Goal: Communication & Community: Answer question/provide support

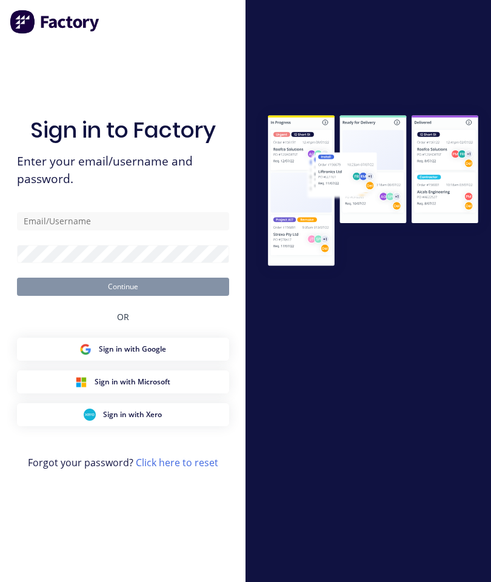
click at [182, 69] on div "Sign in to Factory Enter your email/username and password. Continue OR Sign in …" at bounding box center [123, 303] width 212 height 539
click at [125, 230] on input "text" at bounding box center [123, 221] width 212 height 18
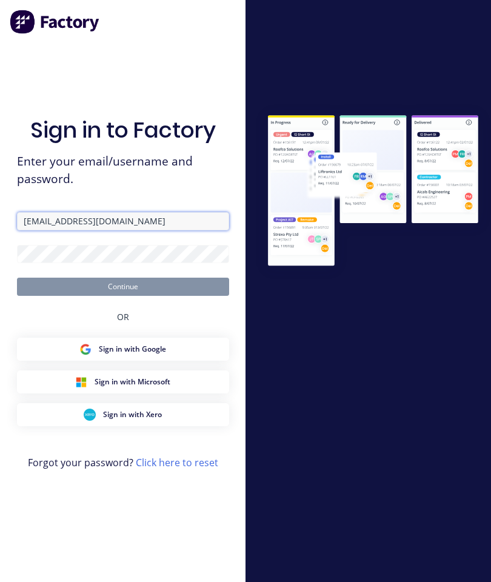
type input "[EMAIL_ADDRESS][DOMAIN_NAME]"
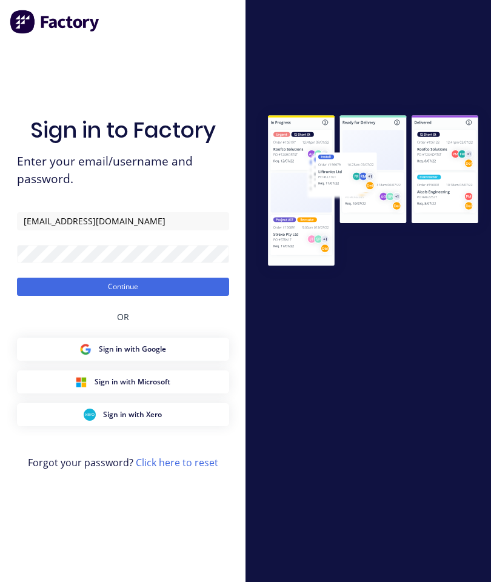
click at [90, 296] on button "Continue" at bounding box center [123, 287] width 212 height 18
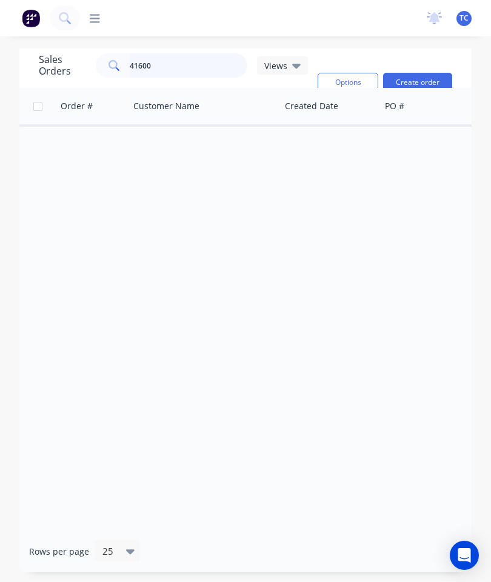
click at [183, 75] on input "41600" at bounding box center [189, 65] width 118 height 24
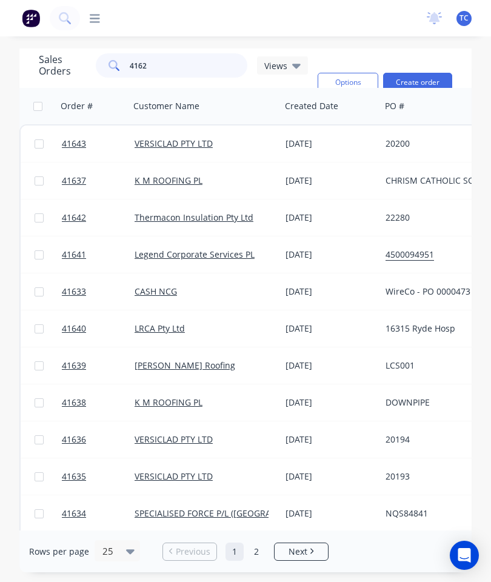
type input "41626"
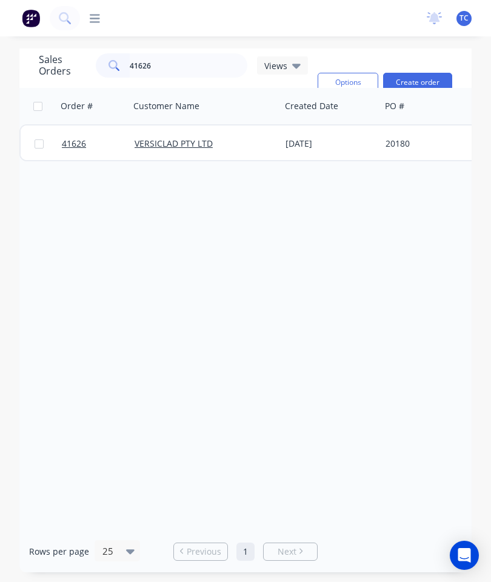
click at [59, 146] on div at bounding box center [93, 144] width 73 height 36
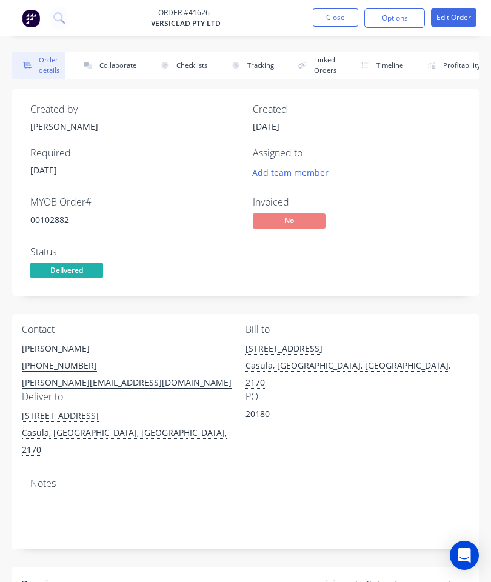
click at [121, 75] on button "Collaborate" at bounding box center [108, 66] width 70 height 28
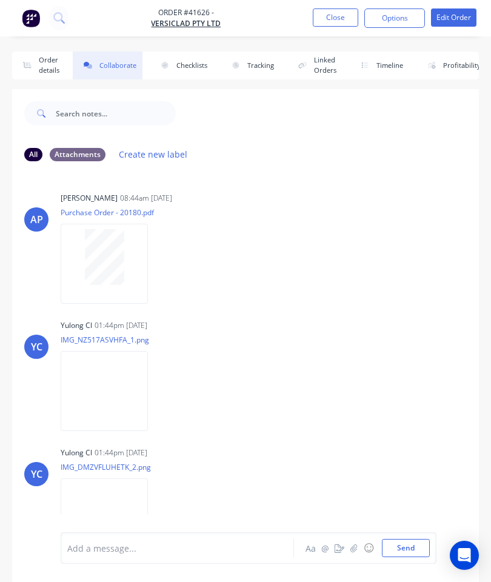
click at [359, 546] on button "button" at bounding box center [354, 548] width 15 height 15
click at [356, 547] on icon "button" at bounding box center [354, 548] width 7 height 8
click at [418, 551] on button "Send" at bounding box center [406, 548] width 48 height 18
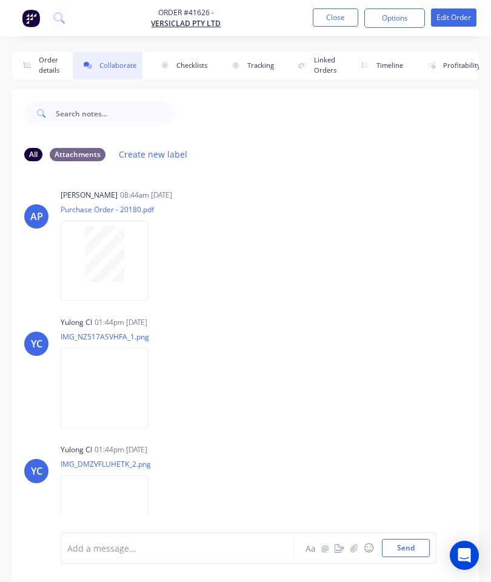
click at [347, 22] on button "Close" at bounding box center [335, 17] width 45 height 18
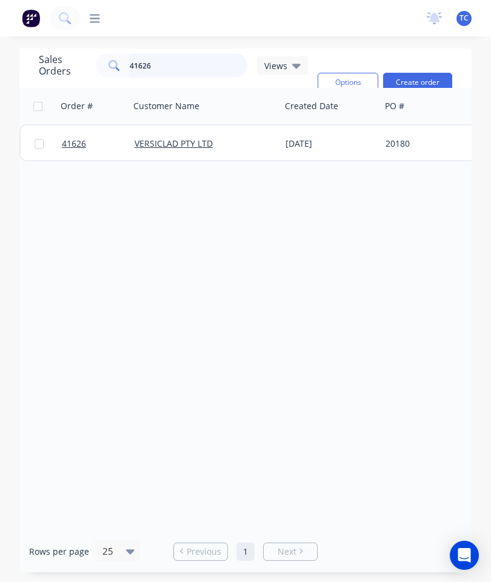
click at [184, 72] on input "41626" at bounding box center [189, 65] width 118 height 24
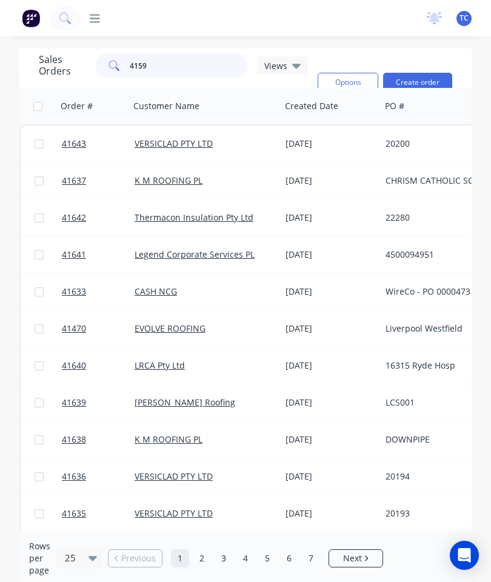
type input "41594"
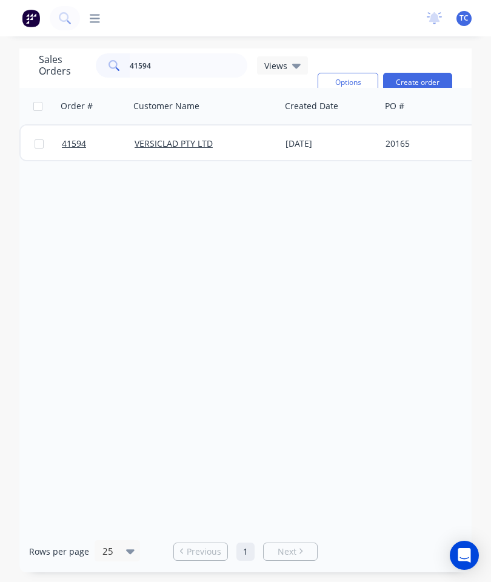
click at [77, 143] on span "41594" at bounding box center [74, 144] width 24 height 12
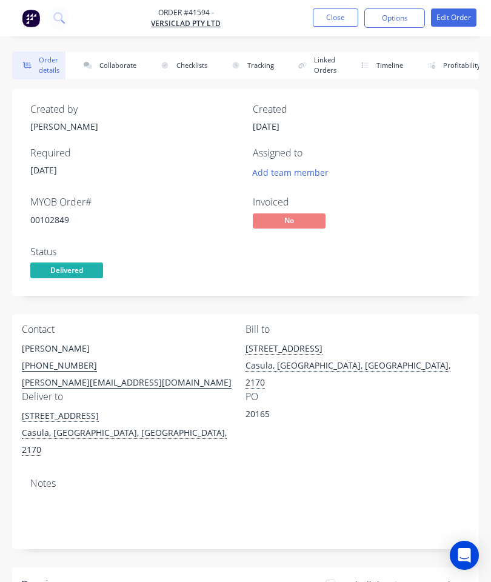
click at [117, 64] on button "Collaborate" at bounding box center [108, 66] width 70 height 28
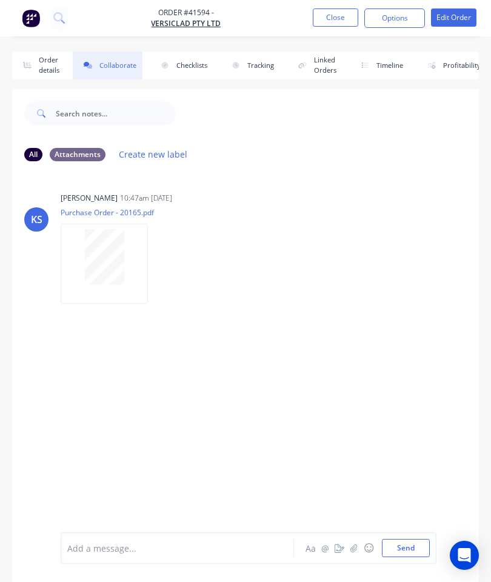
click at [357, 546] on icon "button" at bounding box center [354, 548] width 7 height 8
click at [222, 535] on div "Add a message... Aa @ ☺ Send" at bounding box center [249, 548] width 376 height 32
click at [357, 548] on icon "button" at bounding box center [354, 548] width 7 height 8
click at [406, 547] on button "Send" at bounding box center [406, 548] width 48 height 18
click at [337, 6] on nav "Order #41594 - VERSICLAD PTY LTD Close Options Edit Order" at bounding box center [245, 18] width 491 height 36
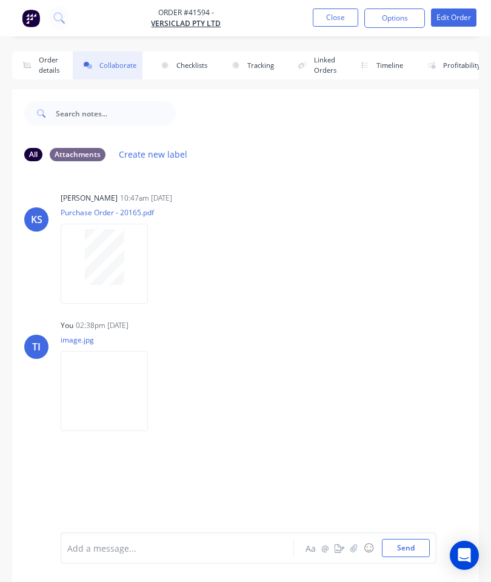
click at [336, 13] on button "Close" at bounding box center [335, 17] width 45 height 18
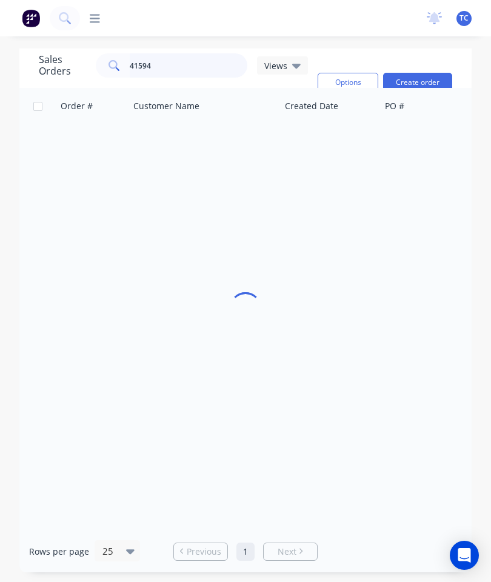
click at [192, 59] on input "41594" at bounding box center [189, 65] width 118 height 24
click at [199, 61] on input "41594" at bounding box center [189, 65] width 118 height 24
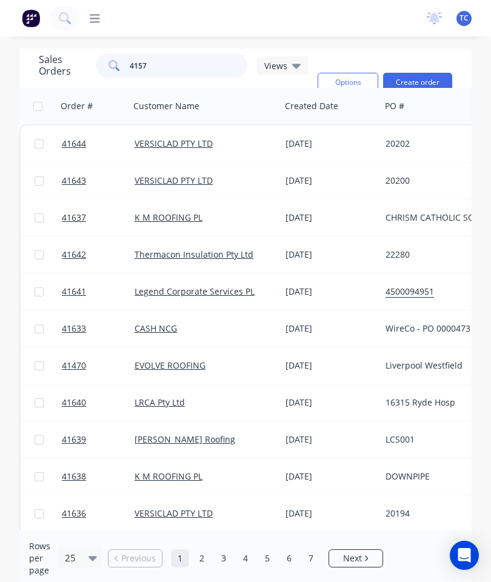
type input "41577"
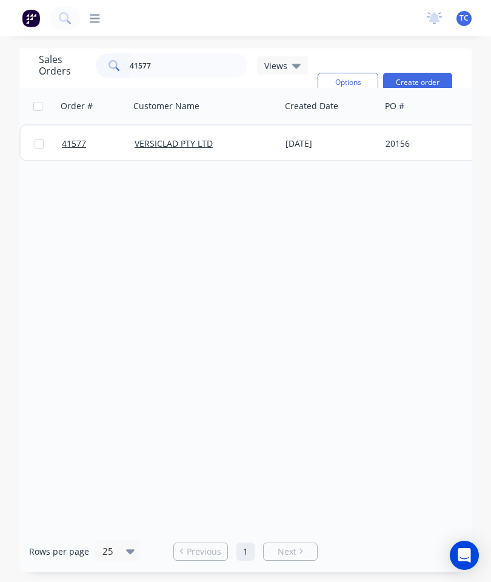
click at [78, 139] on span "41577" at bounding box center [74, 144] width 24 height 12
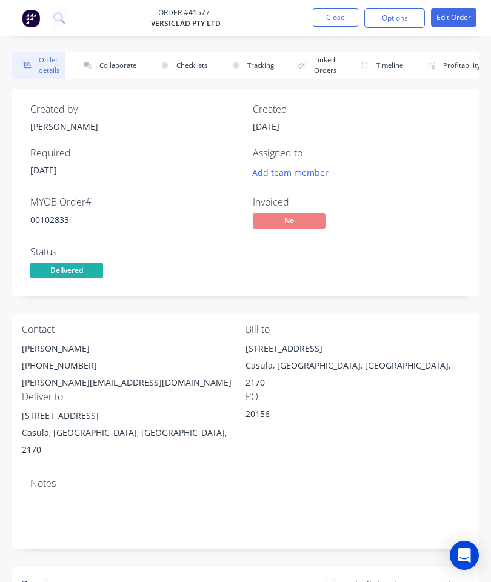
click at [118, 67] on button "Collaborate" at bounding box center [108, 66] width 70 height 28
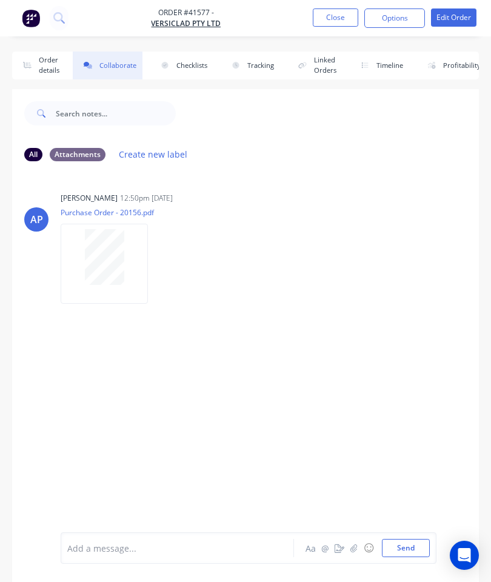
click at [350, 547] on button "button" at bounding box center [354, 548] width 15 height 15
click at [412, 547] on button "Send" at bounding box center [406, 548] width 48 height 18
click at [338, 16] on button "Close" at bounding box center [335, 17] width 45 height 18
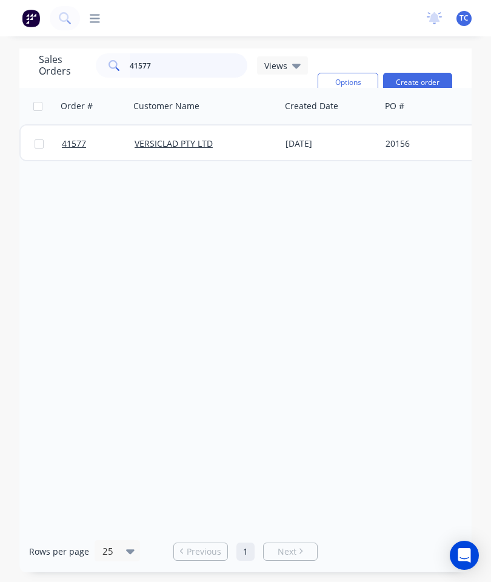
click at [190, 64] on input "41577" at bounding box center [189, 65] width 118 height 24
type input "41614"
click at [77, 146] on span "41614" at bounding box center [74, 144] width 24 height 12
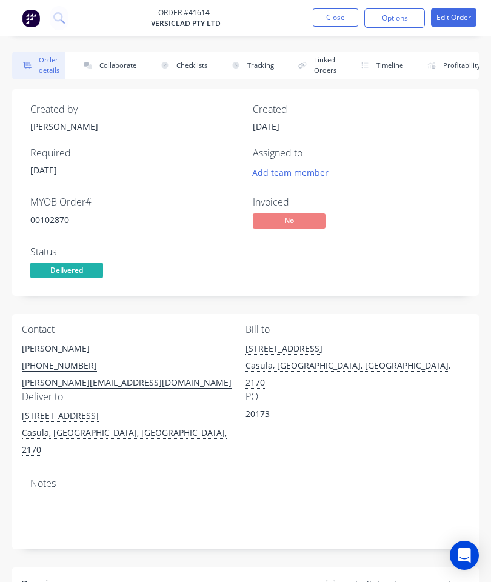
click at [117, 64] on button "Collaborate" at bounding box center [108, 66] width 70 height 28
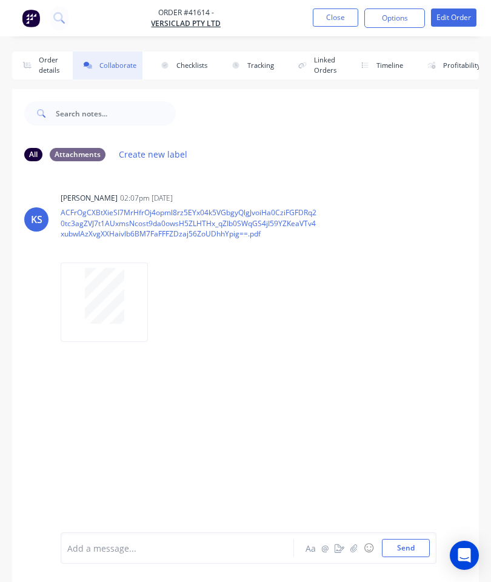
click at [351, 543] on button "button" at bounding box center [354, 548] width 15 height 15
click at [403, 542] on button "Send" at bounding box center [406, 548] width 48 height 18
click at [340, 15] on button "Close" at bounding box center [335, 17] width 45 height 18
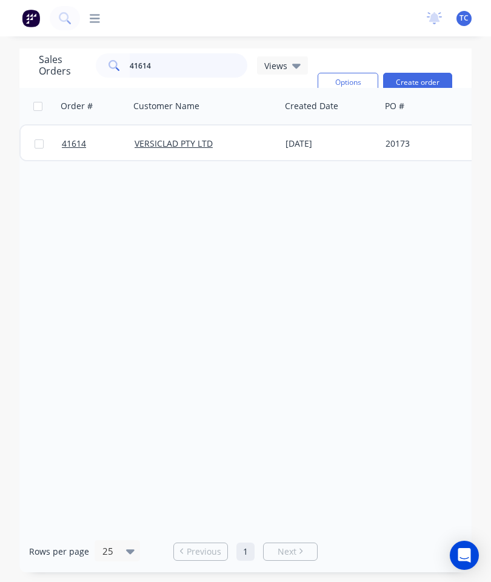
click at [193, 76] on input "41614" at bounding box center [189, 65] width 118 height 24
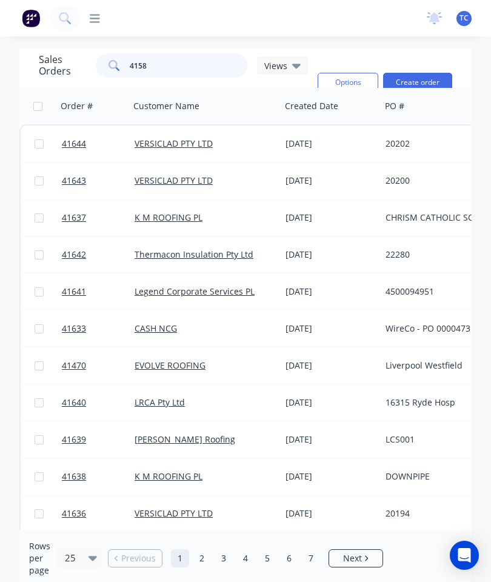
type input "41580"
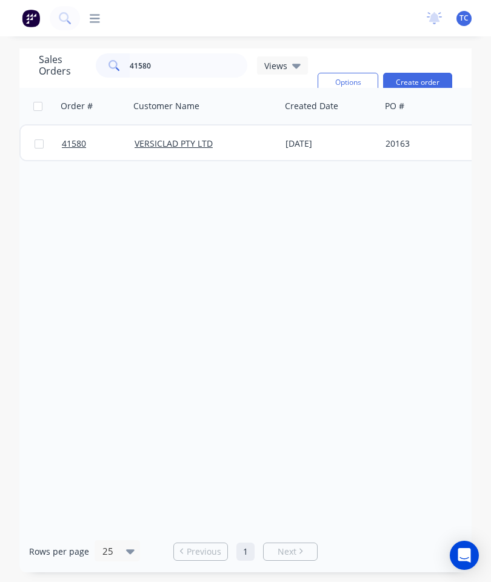
click at [79, 138] on span "41580" at bounding box center [74, 144] width 24 height 12
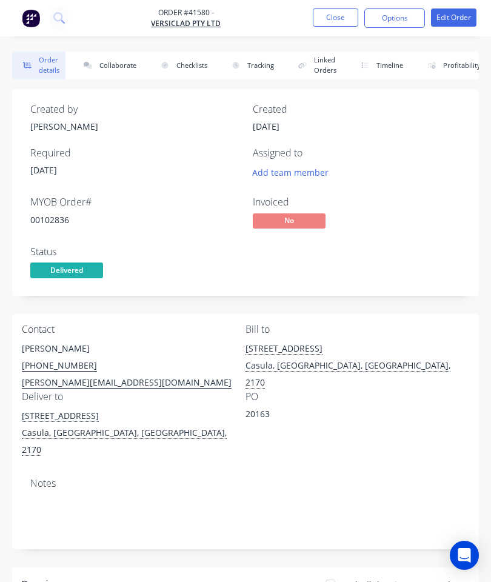
click at [119, 65] on button "Collaborate" at bounding box center [108, 66] width 70 height 28
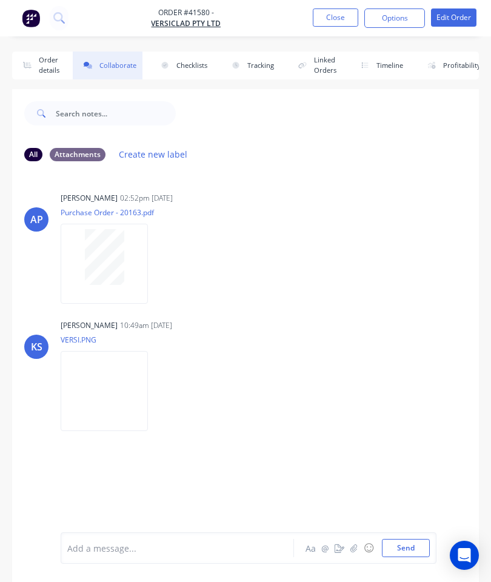
click at [347, 548] on button "button" at bounding box center [354, 548] width 15 height 15
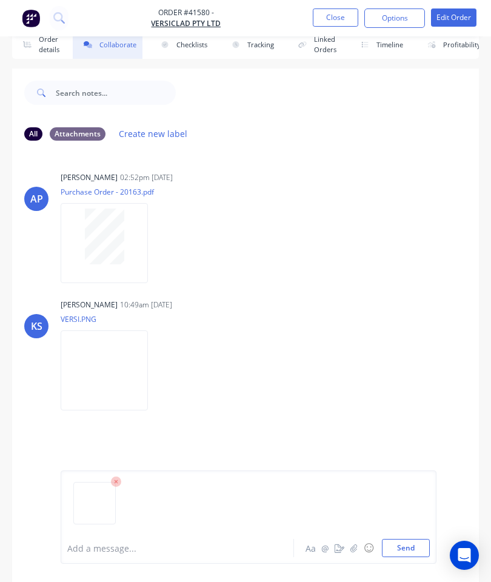
click at [409, 548] on button "Send" at bounding box center [406, 548] width 48 height 18
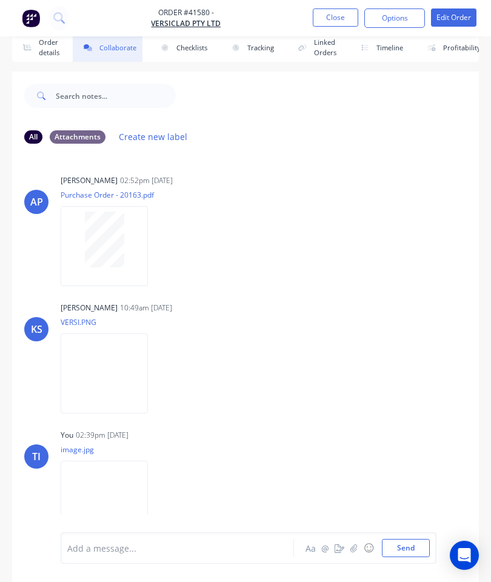
click at [345, 10] on button "Close" at bounding box center [335, 17] width 45 height 18
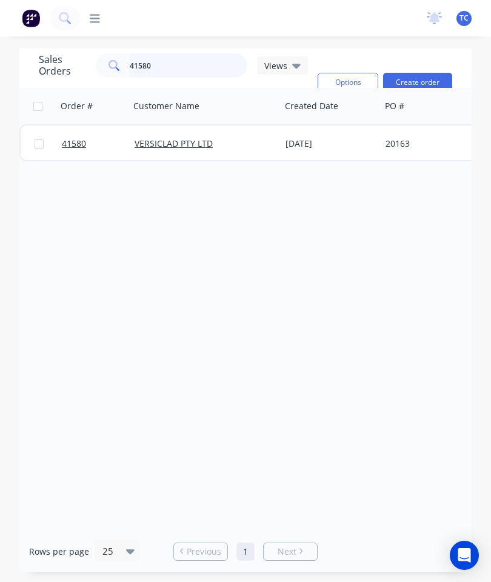
click at [189, 53] on input "41580" at bounding box center [189, 65] width 118 height 24
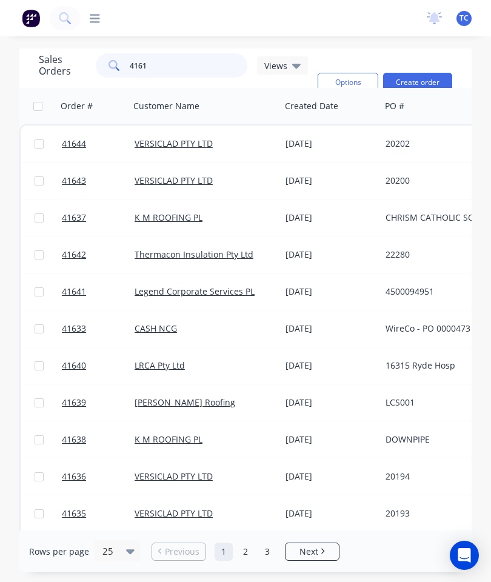
type input "41613"
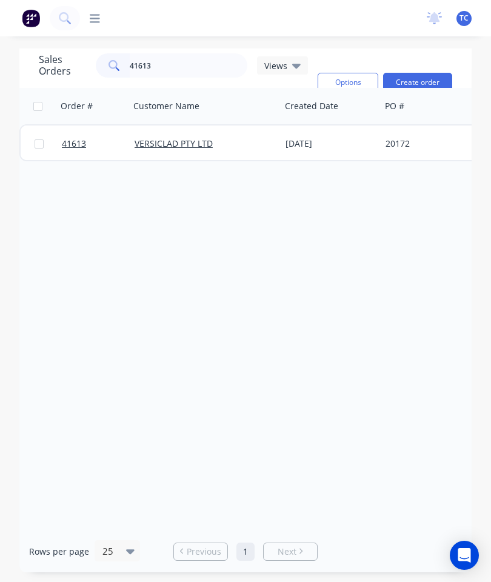
click at [71, 130] on link "41613" at bounding box center [98, 144] width 73 height 36
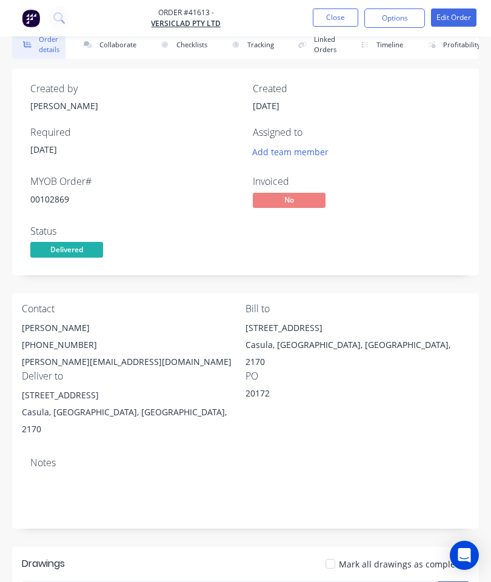
click at [118, 49] on button "Collaborate" at bounding box center [108, 45] width 70 height 28
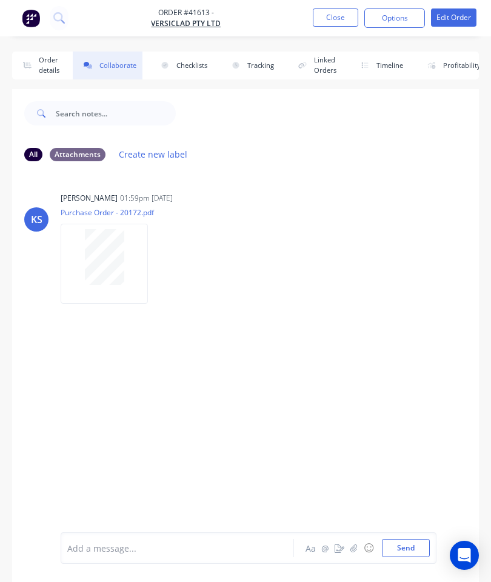
click at [348, 550] on button "button" at bounding box center [354, 548] width 15 height 15
click at [410, 550] on button "Send" at bounding box center [406, 548] width 48 height 18
click at [332, 26] on button "Close" at bounding box center [335, 17] width 45 height 18
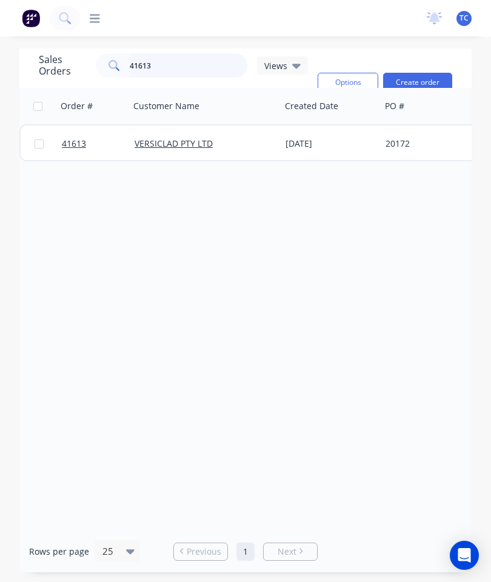
click at [228, 70] on input "41613" at bounding box center [189, 65] width 118 height 24
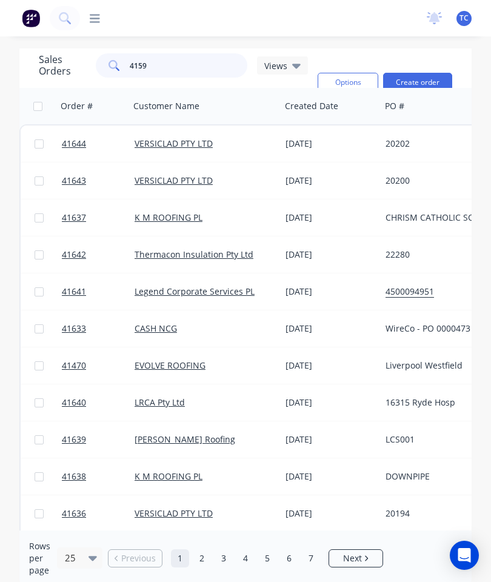
type input "41591"
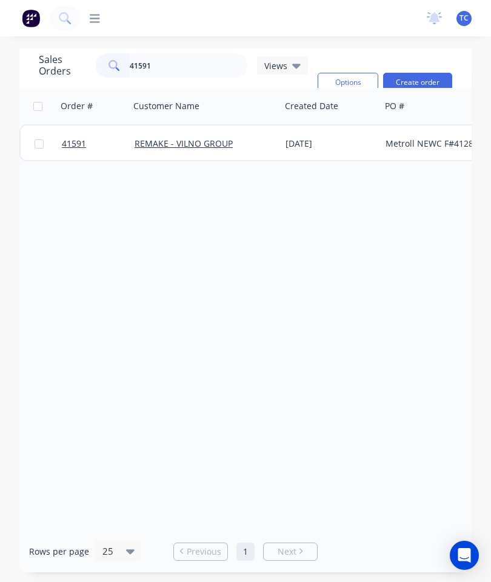
click at [74, 144] on span "41591" at bounding box center [74, 144] width 24 height 12
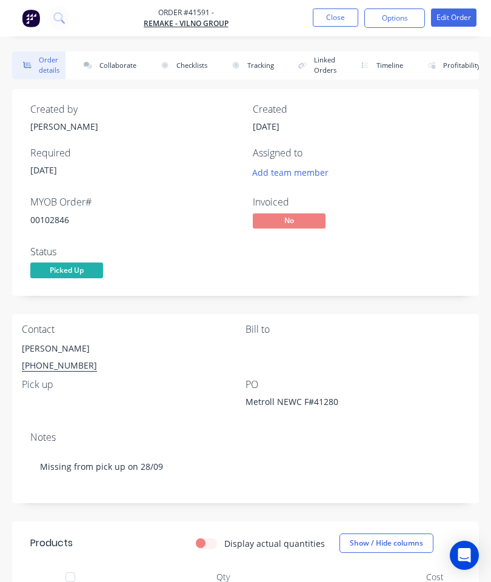
click at [121, 63] on button "Collaborate" at bounding box center [108, 66] width 70 height 28
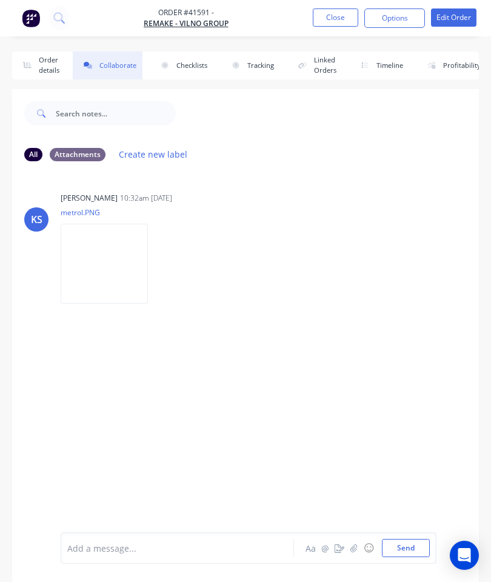
click at [356, 551] on icon "button" at bounding box center [354, 548] width 7 height 8
click at [417, 545] on button "Send" at bounding box center [406, 548] width 48 height 18
click at [332, 12] on button "Close" at bounding box center [335, 17] width 45 height 18
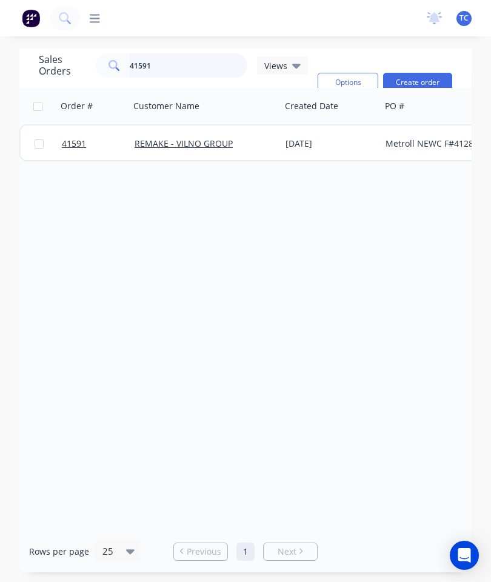
click at [200, 67] on input "41591" at bounding box center [189, 65] width 118 height 24
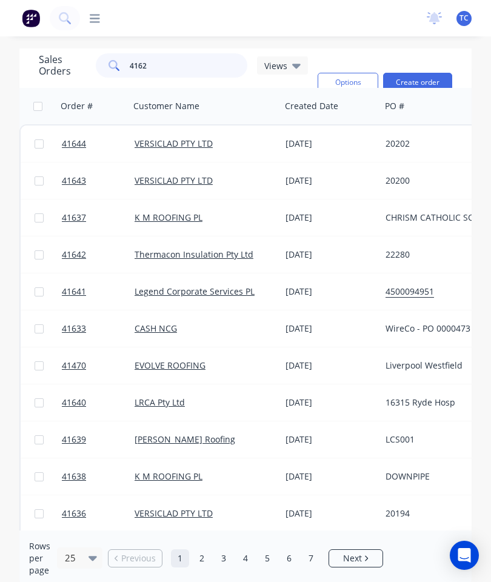
type input "41621"
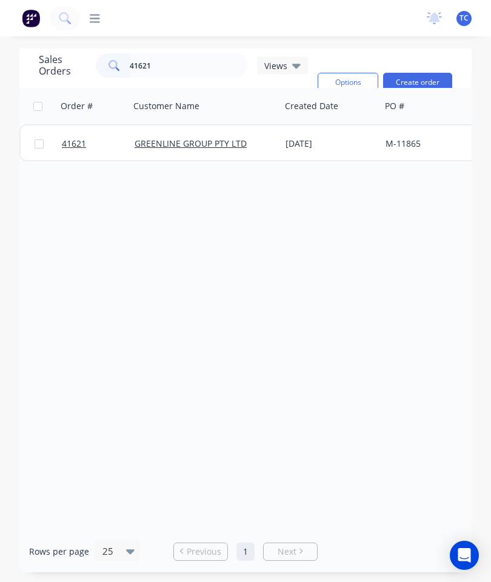
click at [79, 147] on span "41621" at bounding box center [74, 144] width 24 height 12
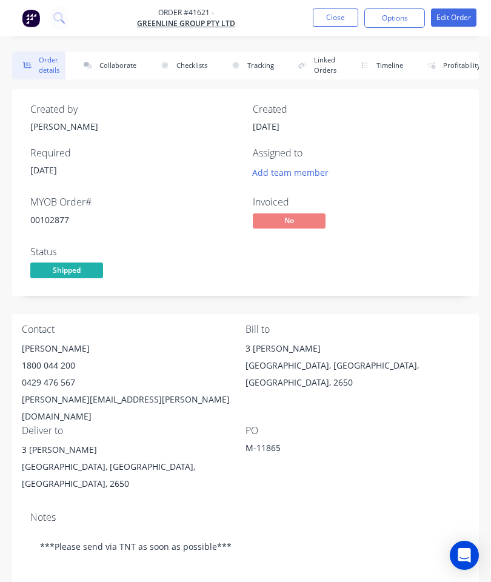
click at [129, 62] on button "Collaborate" at bounding box center [108, 66] width 70 height 28
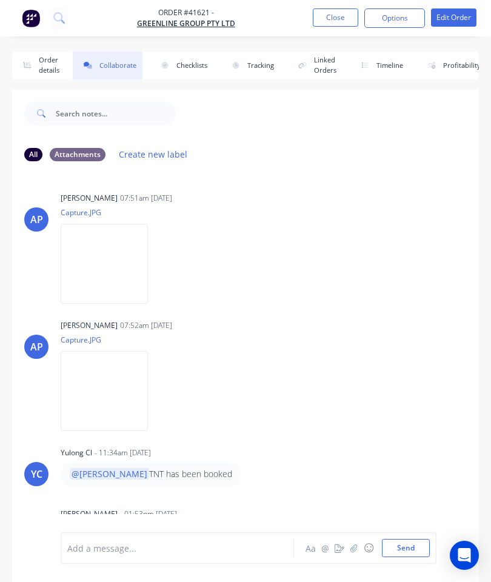
click at [354, 545] on icon "button" at bounding box center [354, 548] width 7 height 8
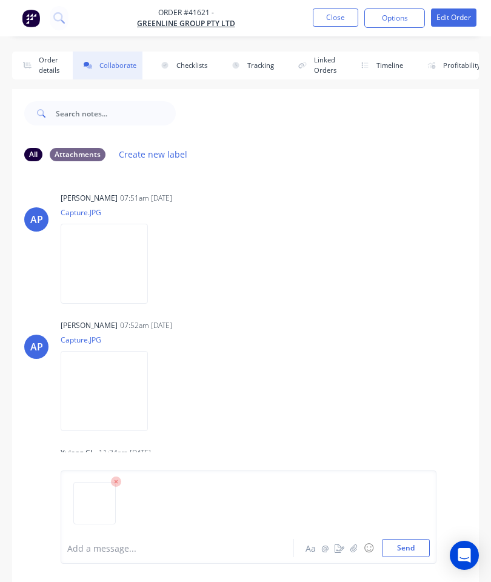
click at [429, 540] on button "Send" at bounding box center [406, 548] width 48 height 18
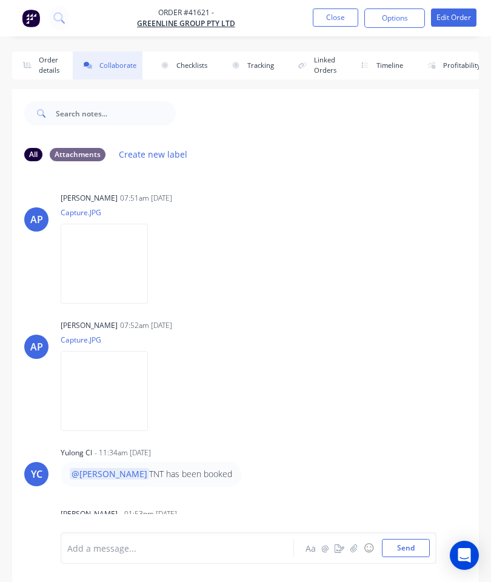
click at [346, 21] on button "Close" at bounding box center [335, 17] width 45 height 18
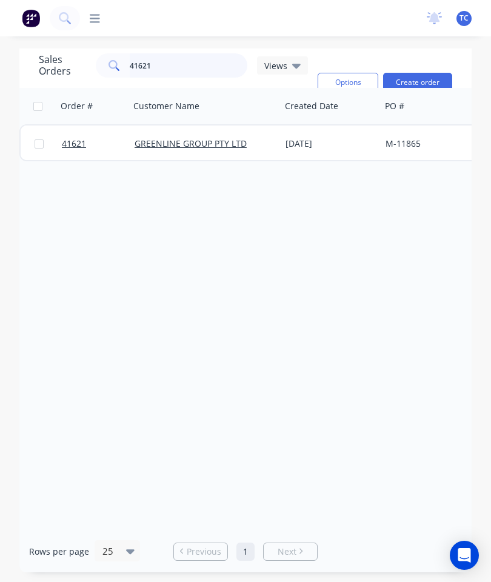
click at [200, 69] on input "41621" at bounding box center [189, 65] width 118 height 24
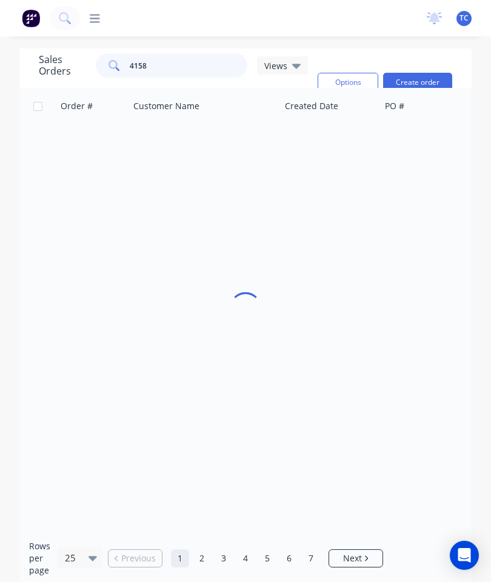
type input "41581"
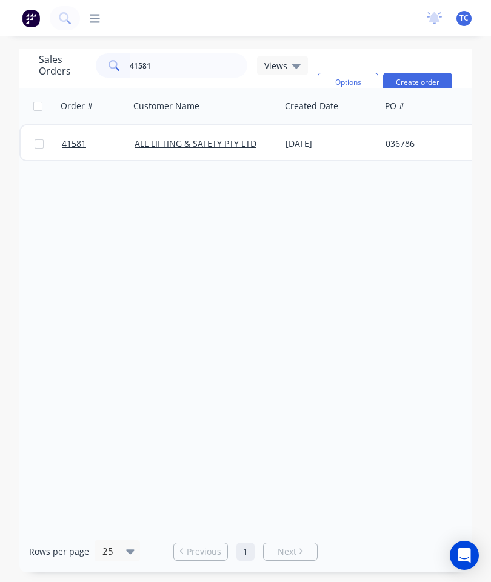
click at [73, 145] on span "41581" at bounding box center [74, 144] width 24 height 12
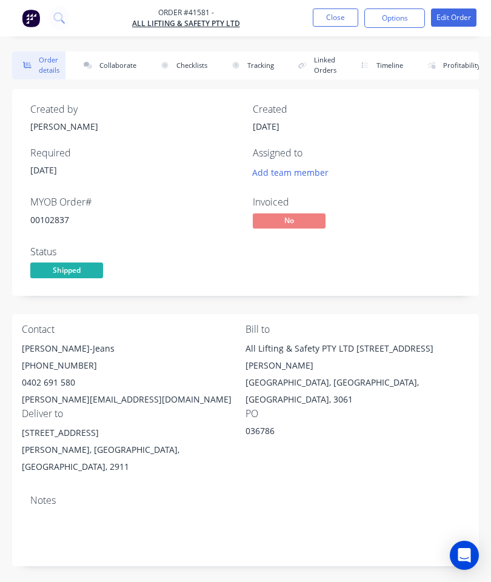
click at [119, 65] on button "Collaborate" at bounding box center [108, 66] width 70 height 28
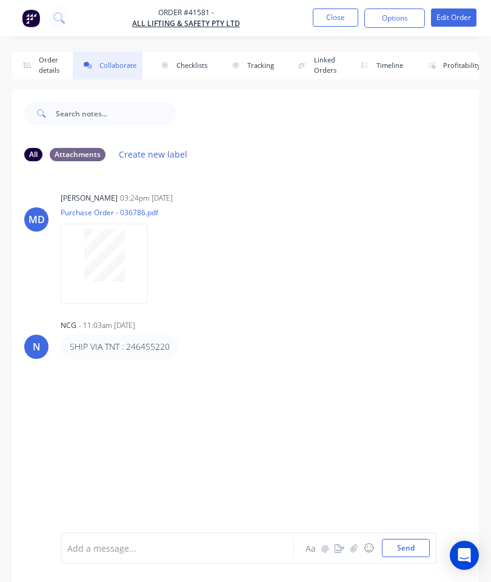
click at [354, 551] on icon "button" at bounding box center [354, 548] width 7 height 8
click at [410, 545] on button "Send" at bounding box center [406, 548] width 48 height 18
click at [318, 25] on button "Close" at bounding box center [335, 17] width 45 height 18
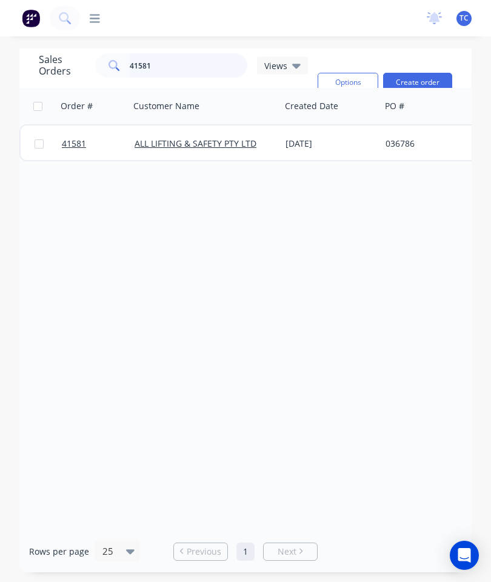
click at [175, 66] on input "41581" at bounding box center [189, 65] width 118 height 24
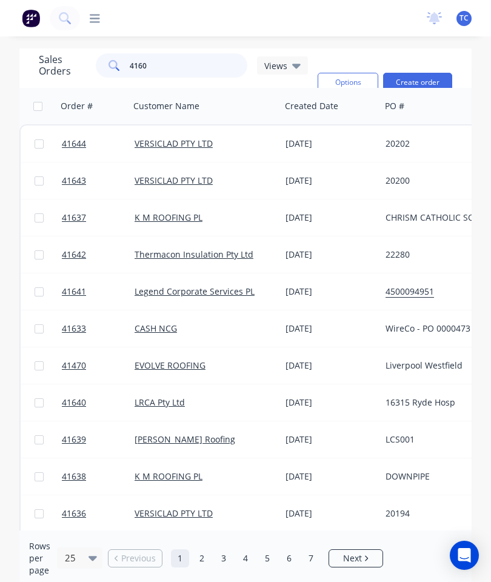
type input "41604"
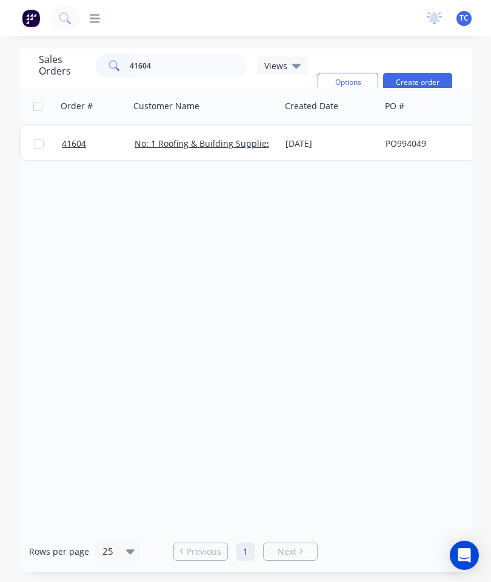
click at [73, 147] on span "41604" at bounding box center [74, 144] width 24 height 12
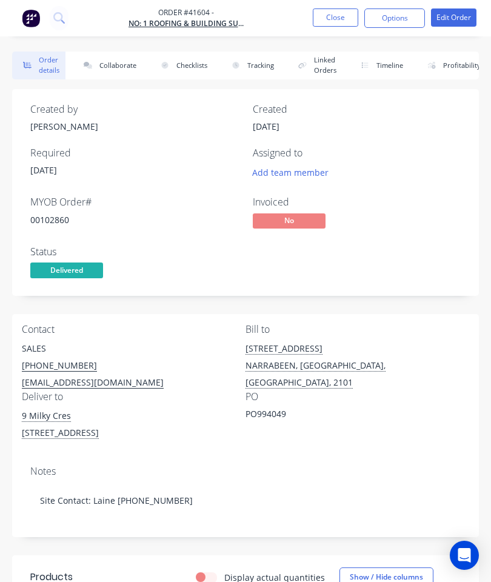
click at [124, 63] on button "Collaborate" at bounding box center [108, 66] width 70 height 28
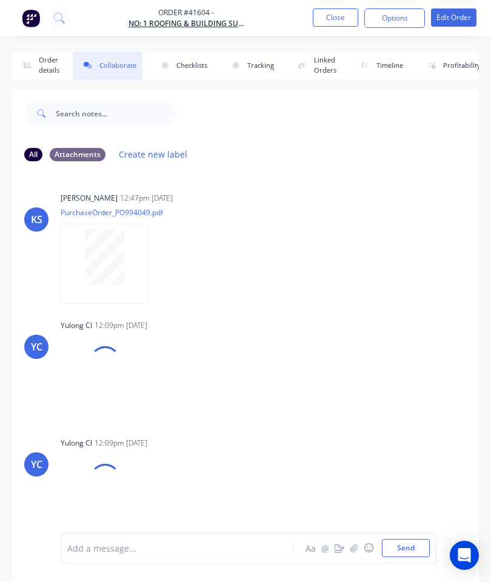
click at [352, 546] on icon "button" at bounding box center [354, 548] width 7 height 8
click at [415, 544] on button "Send" at bounding box center [406, 548] width 48 height 18
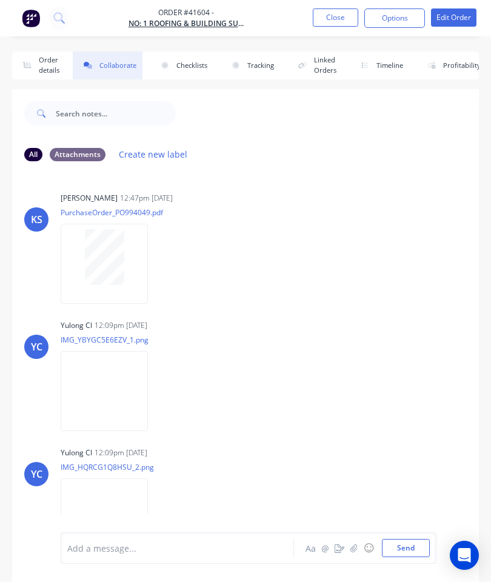
scroll to position [3, 0]
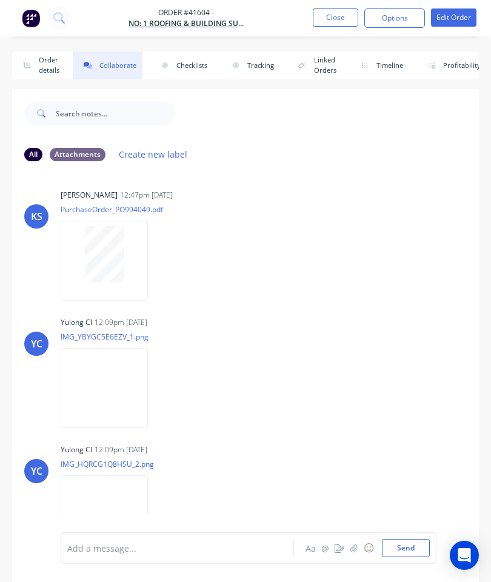
click at [330, 19] on button "Close" at bounding box center [335, 17] width 45 height 18
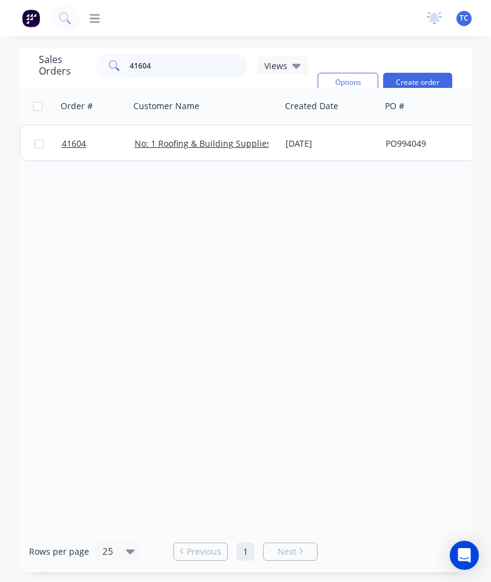
click at [192, 65] on input "41604" at bounding box center [189, 65] width 118 height 24
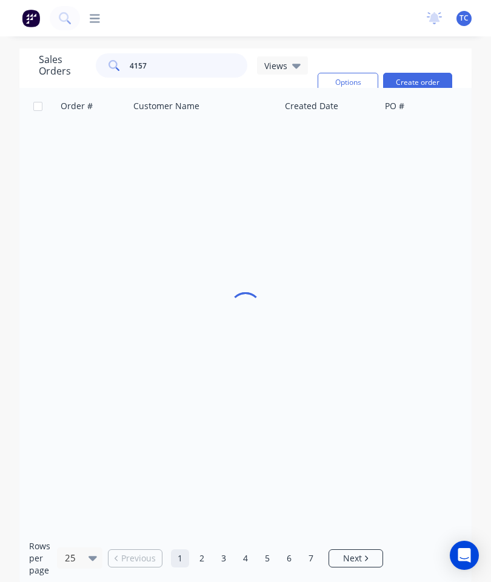
type input "41574"
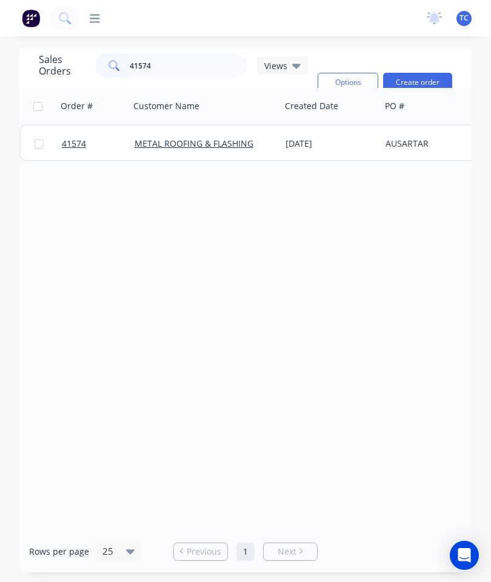
click at [72, 141] on span "41574" at bounding box center [74, 144] width 24 height 12
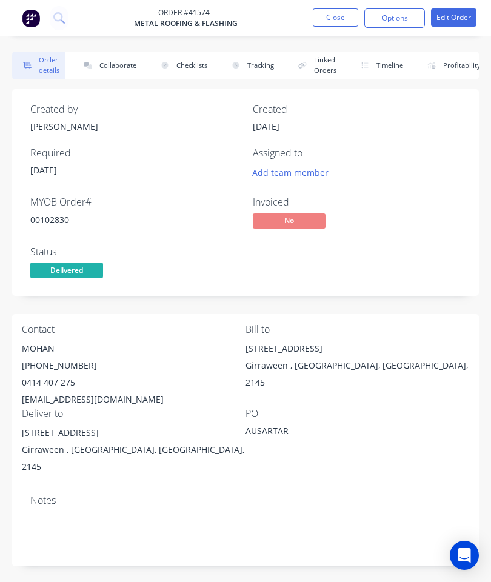
click at [126, 60] on button "Collaborate" at bounding box center [108, 66] width 70 height 28
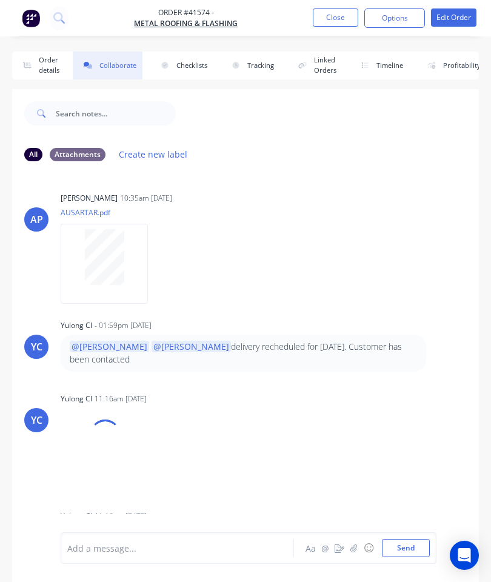
click at [354, 548] on icon "button" at bounding box center [354, 548] width 7 height 8
click at [428, 552] on button "Send" at bounding box center [406, 548] width 48 height 18
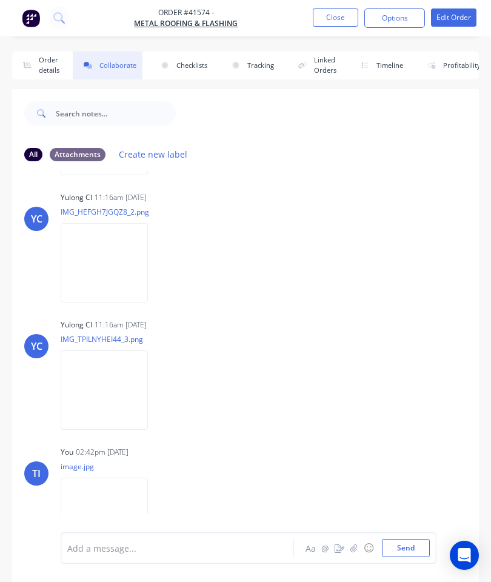
scroll to position [328, 0]
click at [340, 25] on button "Close" at bounding box center [335, 17] width 45 height 18
